Goal: Task Accomplishment & Management: Complete application form

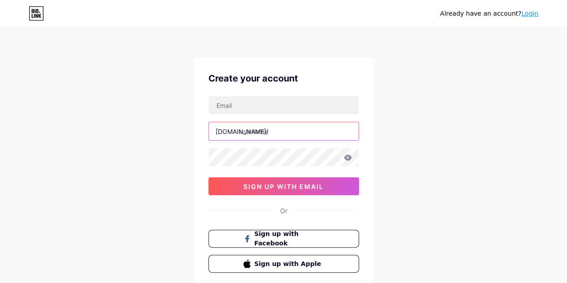
click at [241, 132] on input "text" at bounding box center [284, 131] width 150 height 18
type input "nandithasuppasi"
click at [385, 141] on div "Already have an account? Login Create your account [DOMAIN_NAME]/ nandithasuppa…" at bounding box center [283, 171] width 567 height 343
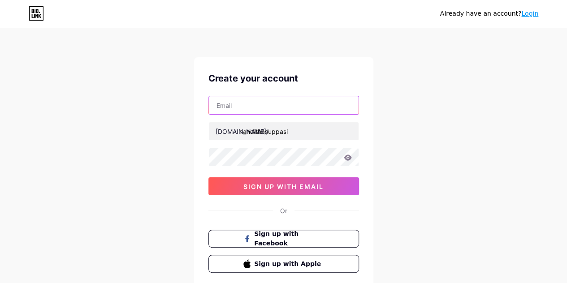
click at [284, 102] on input "text" at bounding box center [284, 105] width 150 height 18
click at [136, 90] on div "Already have an account? Login Create your account bio.link/ nandithasuppasi 0c…" at bounding box center [283, 171] width 567 height 343
click at [348, 157] on icon at bounding box center [348, 158] width 8 height 6
click at [348, 157] on icon at bounding box center [347, 158] width 9 height 9
click at [347, 158] on icon at bounding box center [348, 158] width 8 height 6
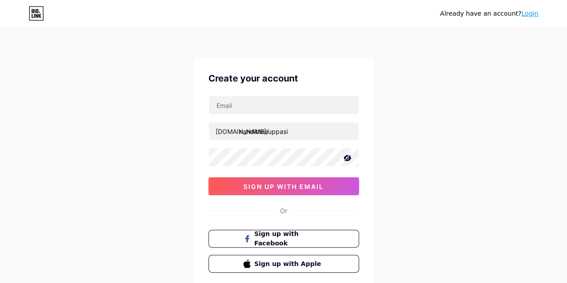
click at [347, 155] on icon at bounding box center [347, 158] width 8 height 6
click at [347, 155] on icon at bounding box center [348, 158] width 8 height 6
click at [347, 155] on icon at bounding box center [347, 158] width 8 height 6
click at [223, 103] on input "text" at bounding box center [284, 105] width 150 height 18
type input "[EMAIL_ADDRESS][DOMAIN_NAME]"
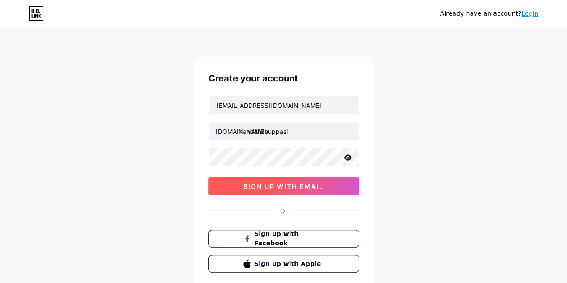
click at [286, 188] on span "sign up with email" at bounding box center [283, 187] width 80 height 8
click at [304, 185] on span "sign up with email" at bounding box center [283, 187] width 80 height 8
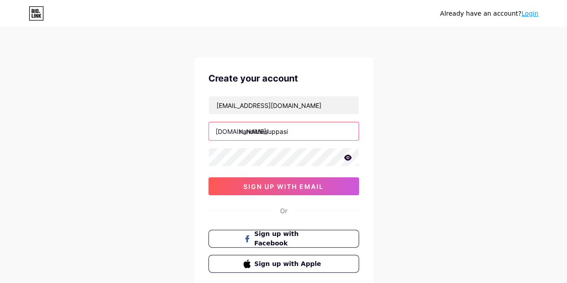
click at [298, 135] on input "nandithasuppasi" at bounding box center [284, 131] width 150 height 18
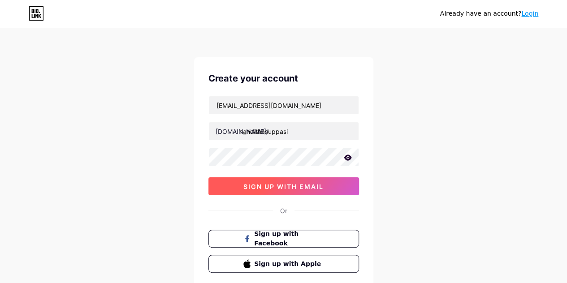
click at [263, 188] on span "sign up with email" at bounding box center [283, 187] width 80 height 8
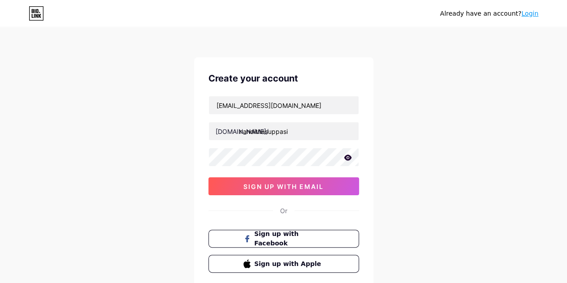
click at [349, 156] on icon at bounding box center [348, 158] width 8 height 6
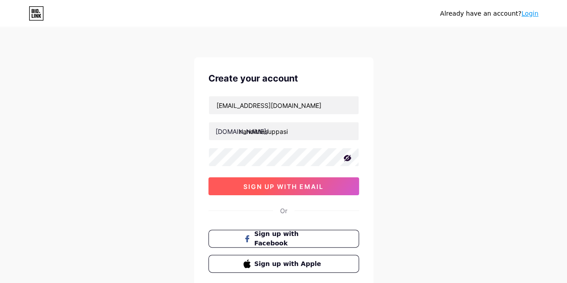
click at [300, 180] on button "sign up with email" at bounding box center [283, 186] width 151 height 18
click at [271, 187] on span "sign up with email" at bounding box center [283, 187] width 80 height 8
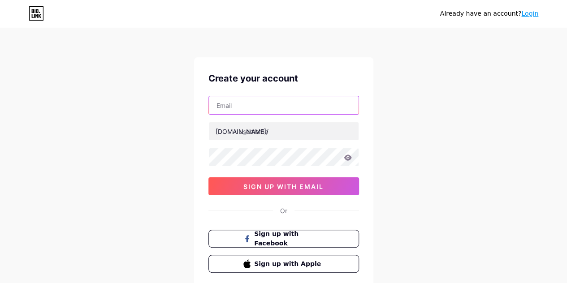
click at [226, 112] on input "text" at bounding box center [284, 105] width 150 height 18
type input "[EMAIL_ADDRESS][DOMAIN_NAME]"
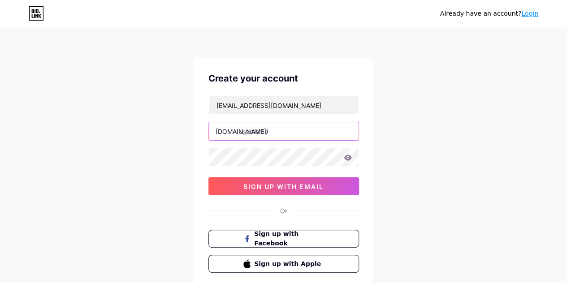
click at [246, 129] on input "text" at bounding box center [284, 131] width 150 height 18
type input "nandithasuppasi"
click at [346, 159] on icon at bounding box center [348, 158] width 8 height 6
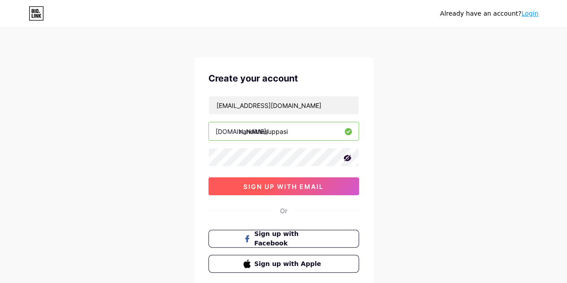
click at [298, 185] on span "sign up with email" at bounding box center [283, 187] width 80 height 8
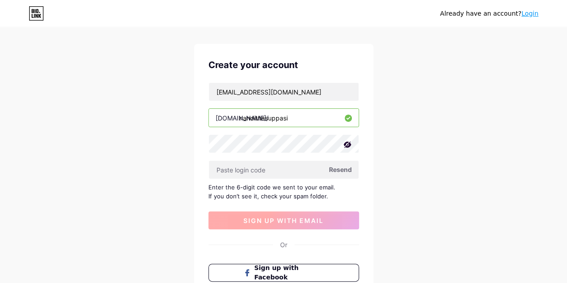
scroll to position [16, 0]
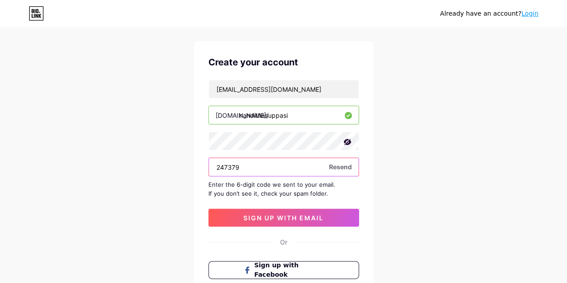
type input "247379"
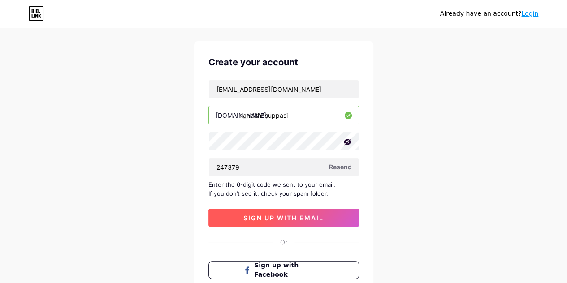
click at [265, 214] on span "sign up with email" at bounding box center [283, 218] width 80 height 8
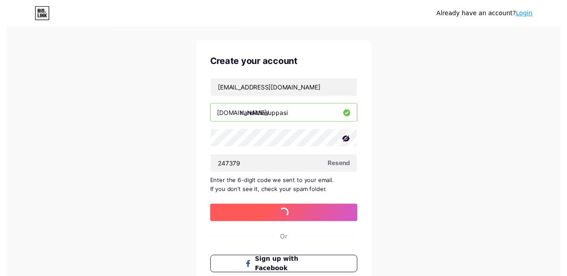
scroll to position [0, 0]
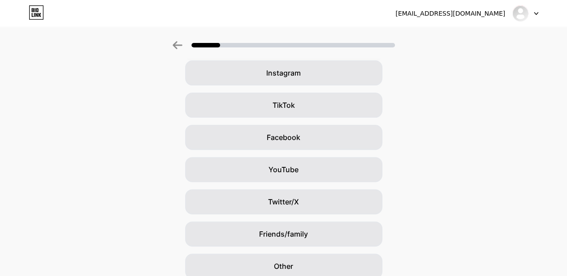
scroll to position [110, 0]
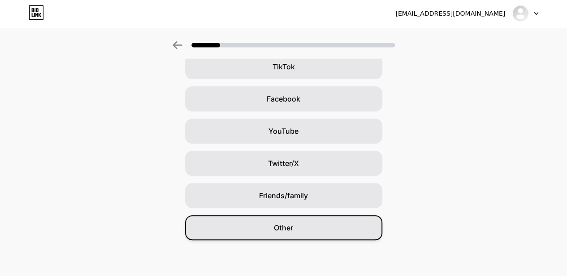
click at [258, 227] on div "Other" at bounding box center [283, 227] width 197 height 25
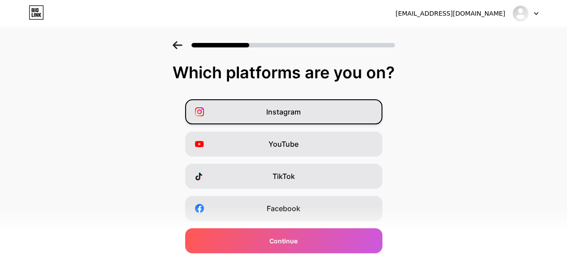
click at [252, 107] on div "Instagram" at bounding box center [283, 111] width 197 height 25
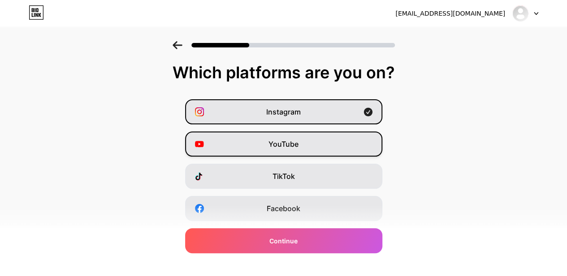
click at [245, 140] on div "YouTube" at bounding box center [283, 144] width 197 height 25
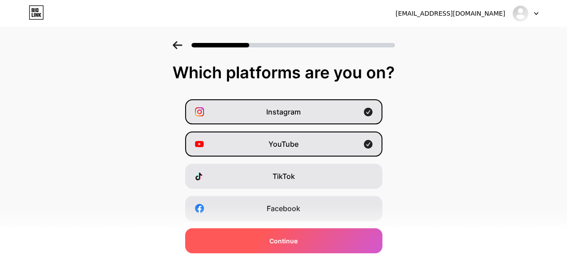
click at [246, 240] on div "Continue" at bounding box center [283, 240] width 197 height 25
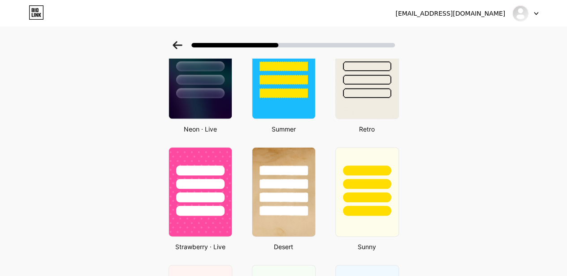
scroll to position [426, 0]
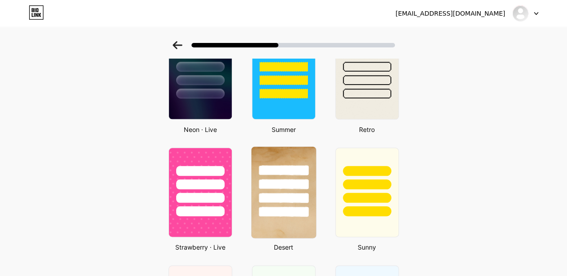
click at [270, 190] on div at bounding box center [283, 182] width 65 height 70
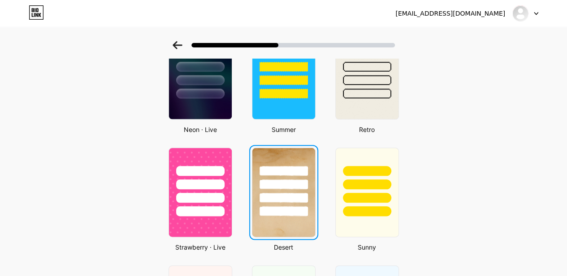
scroll to position [0, 0]
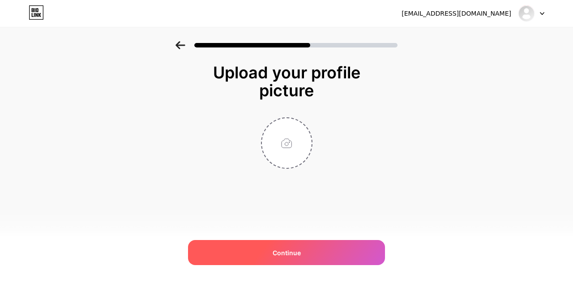
click at [301, 244] on div "Continue" at bounding box center [286, 252] width 197 height 25
click at [304, 246] on div "Continue" at bounding box center [286, 252] width 197 height 25
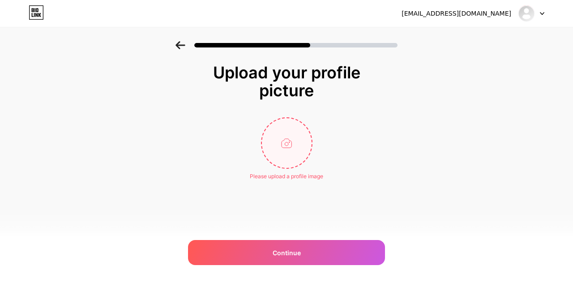
click at [295, 152] on input "file" at bounding box center [287, 143] width 50 height 50
click at [273, 137] on input "file" at bounding box center [287, 143] width 50 height 50
type input "C:\fakepath\IMG_20250420_110104.jpg"
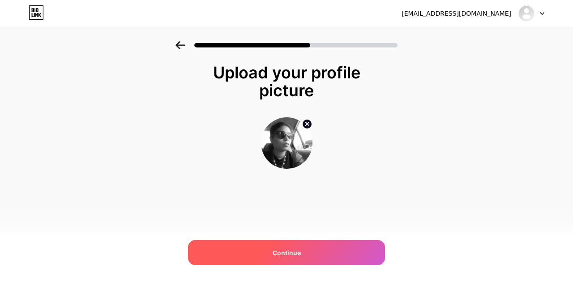
click at [276, 254] on span "Continue" at bounding box center [287, 252] width 28 height 9
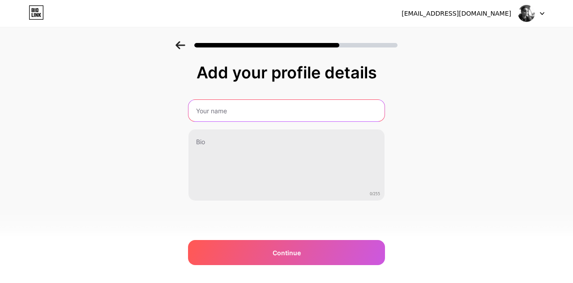
click at [208, 113] on input "text" at bounding box center [287, 111] width 196 height 22
type input "[PERSON_NAME]"
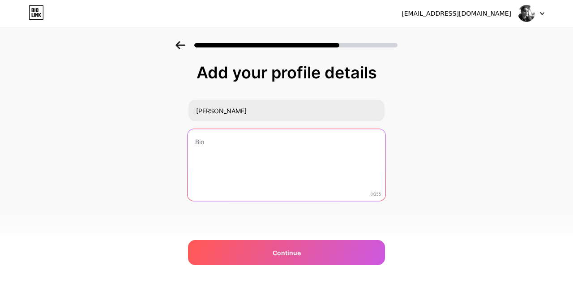
click at [211, 150] on textarea at bounding box center [287, 165] width 198 height 73
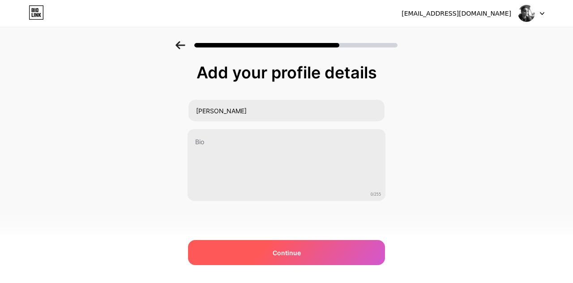
click at [303, 257] on div "Continue" at bounding box center [286, 252] width 197 height 25
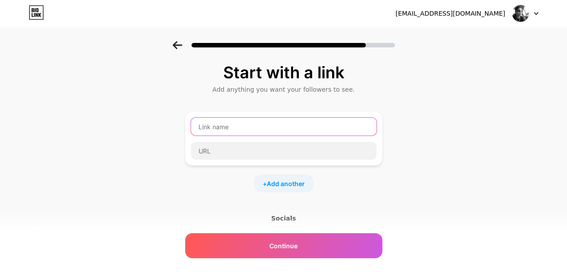
click at [225, 126] on input "text" at bounding box center [283, 127] width 185 height 18
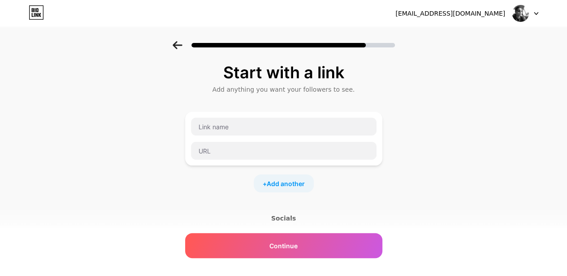
click at [182, 47] on icon at bounding box center [177, 45] width 10 height 8
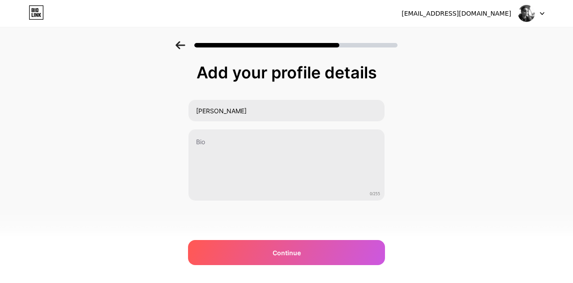
click at [182, 47] on icon at bounding box center [181, 45] width 10 height 8
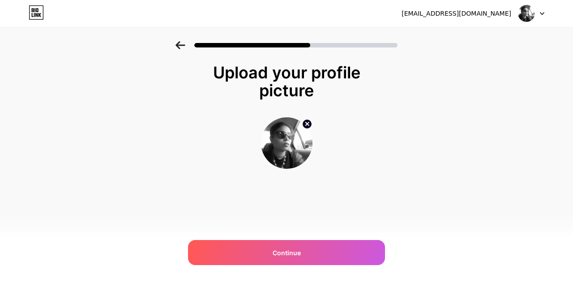
click at [182, 47] on icon at bounding box center [181, 45] width 10 height 8
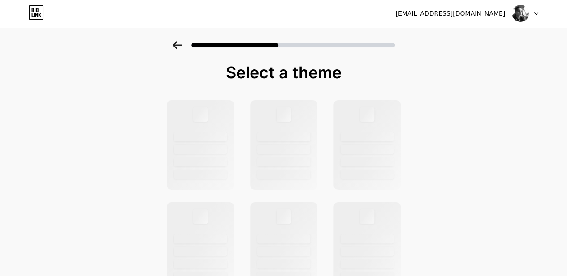
click at [182, 47] on icon at bounding box center [177, 45] width 10 height 8
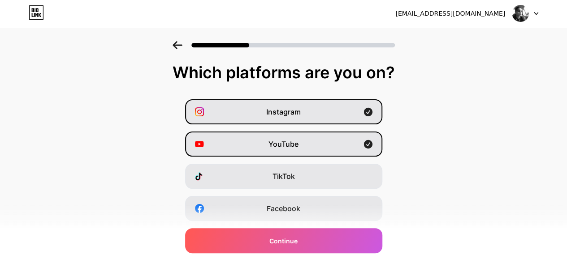
click at [182, 47] on icon at bounding box center [177, 45] width 10 height 8
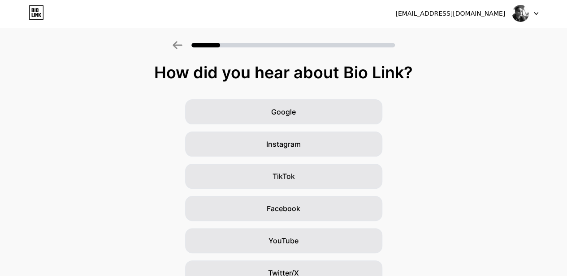
click at [182, 47] on icon at bounding box center [177, 45] width 10 height 8
click at [179, 47] on icon at bounding box center [177, 45] width 10 height 8
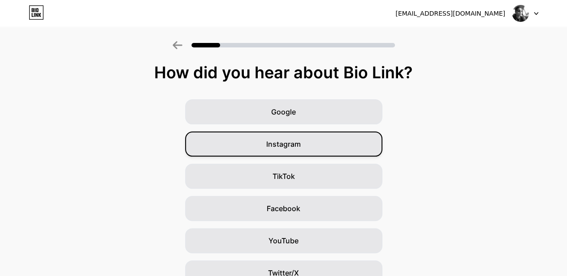
scroll to position [110, 0]
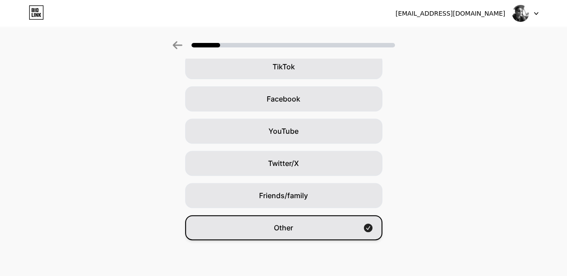
click at [268, 234] on div "Other" at bounding box center [283, 227] width 197 height 25
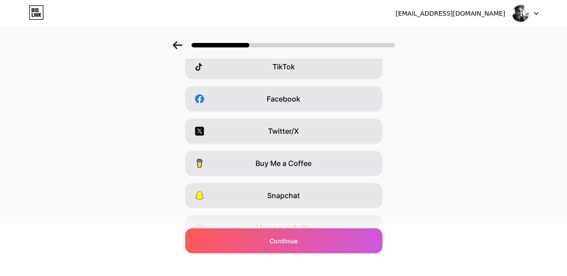
scroll to position [0, 0]
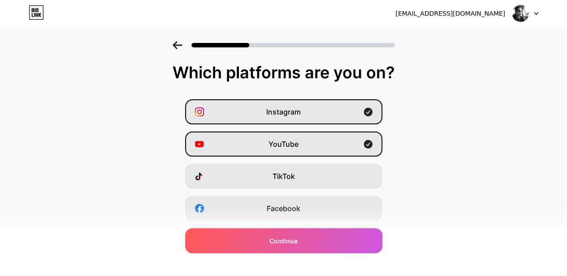
click at [186, 237] on div "Instagram YouTube TikTok Facebook Twitter/X Buy Me a Coffee Snapchat I have a w…" at bounding box center [283, 224] width 558 height 251
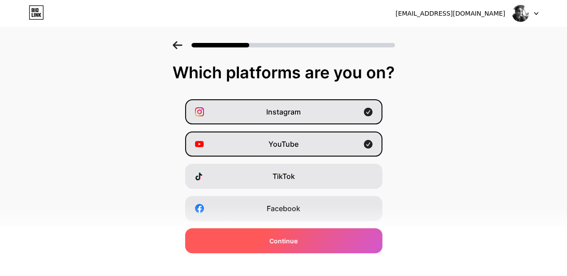
click at [201, 243] on div "Continue" at bounding box center [283, 240] width 197 height 25
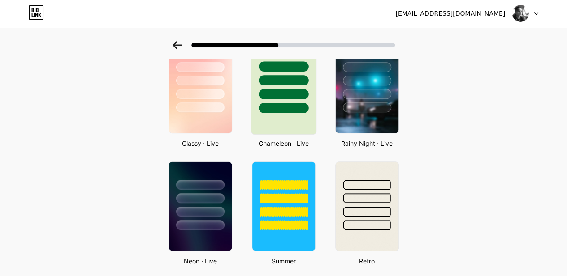
scroll to position [294, 0]
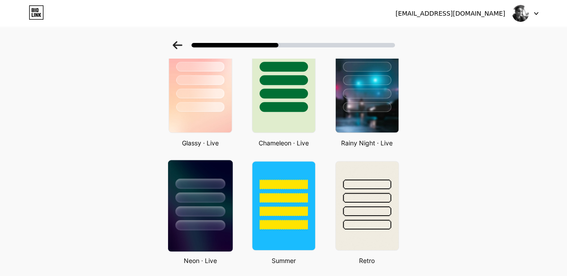
click at [209, 199] on div at bounding box center [200, 198] width 50 height 10
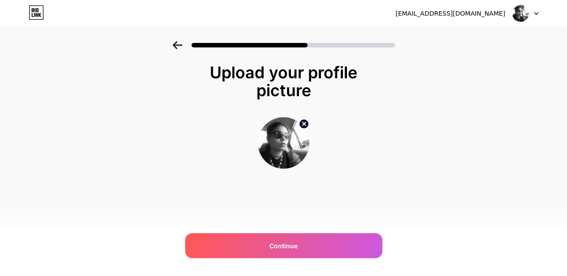
scroll to position [0, 0]
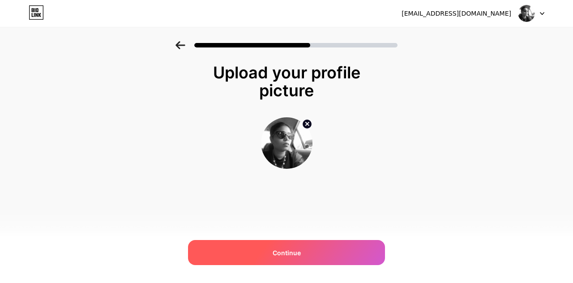
click at [312, 251] on div "Continue" at bounding box center [286, 252] width 197 height 25
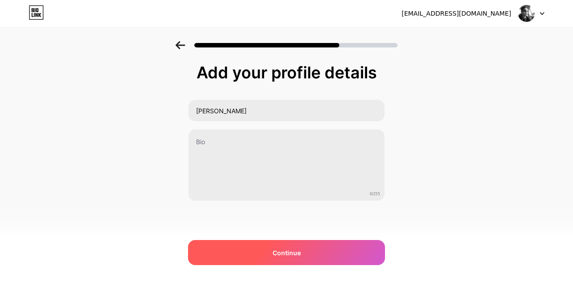
click at [274, 260] on div "Continue" at bounding box center [286, 252] width 197 height 25
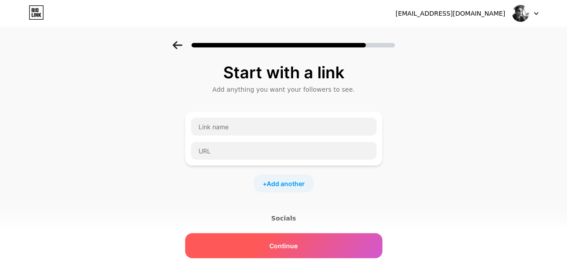
click at [277, 246] on span "Continue" at bounding box center [283, 245] width 28 height 9
